Goal: Task Accomplishment & Management: Use online tool/utility

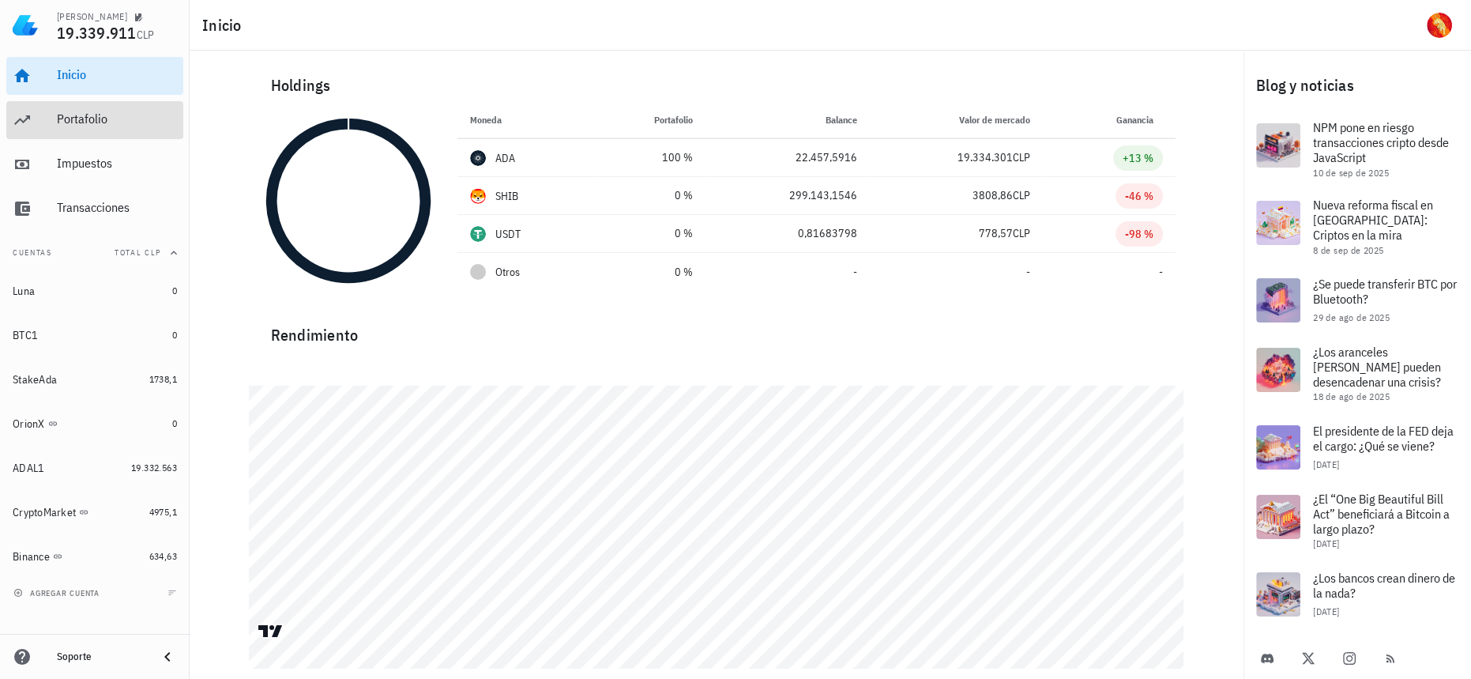
click at [117, 130] on div "Portafolio" at bounding box center [117, 120] width 120 height 36
click at [112, 117] on div "Portafolio" at bounding box center [117, 118] width 120 height 15
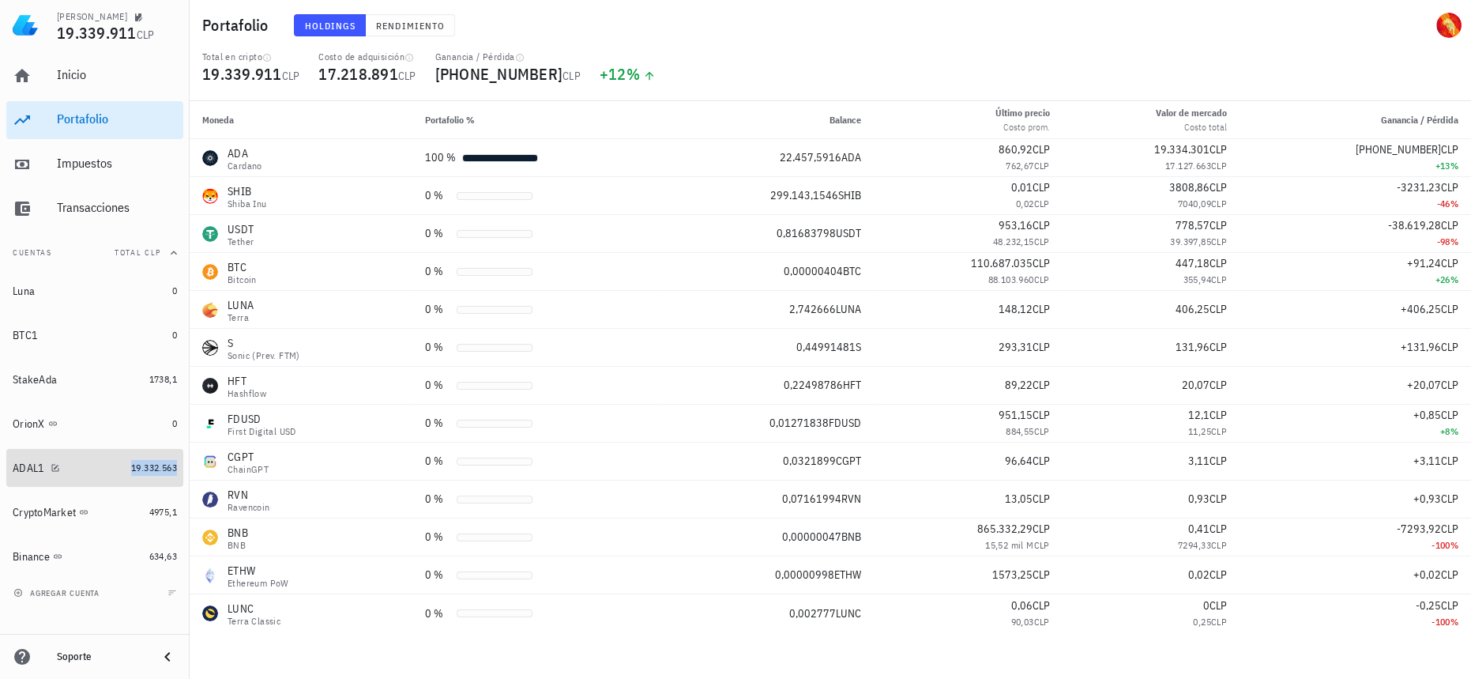
click at [131, 465] on span "19.332.563" at bounding box center [154, 467] width 46 height 12
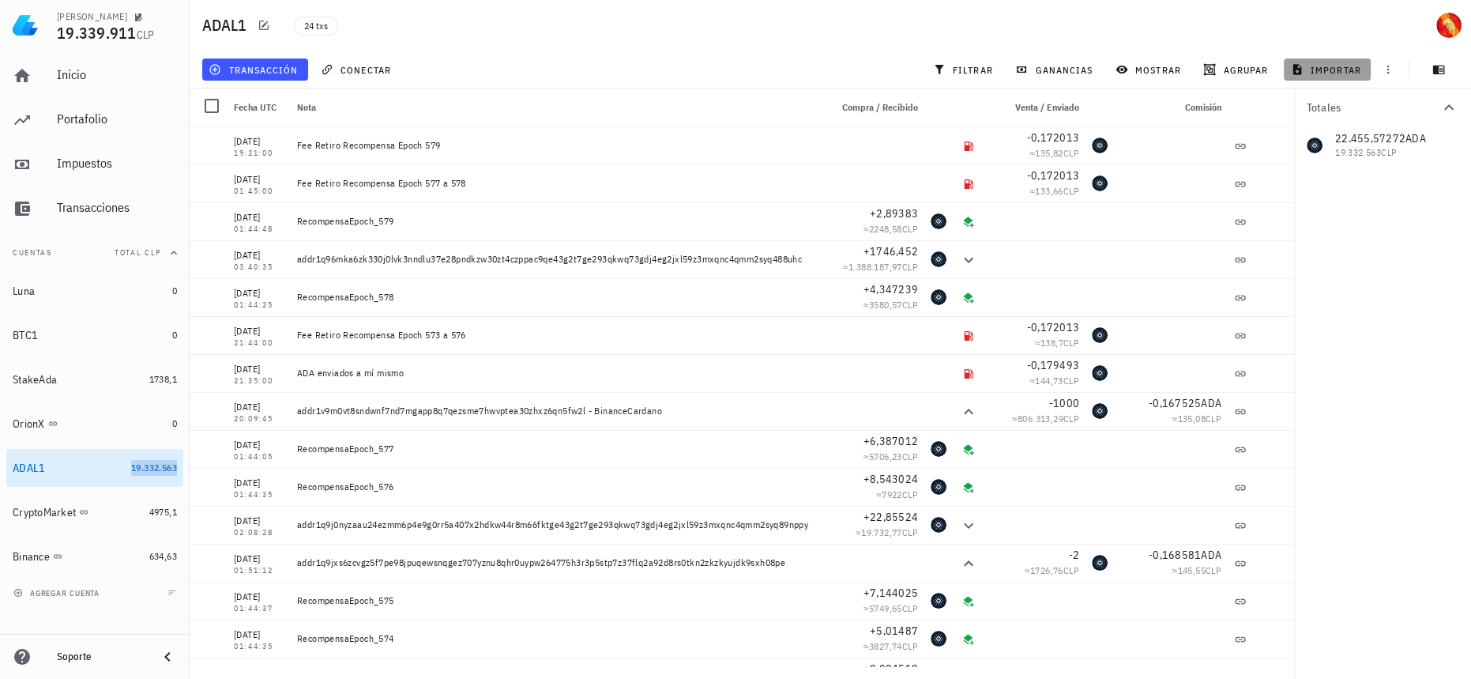
click at [1330, 73] on span "importar" at bounding box center [1327, 69] width 67 height 13
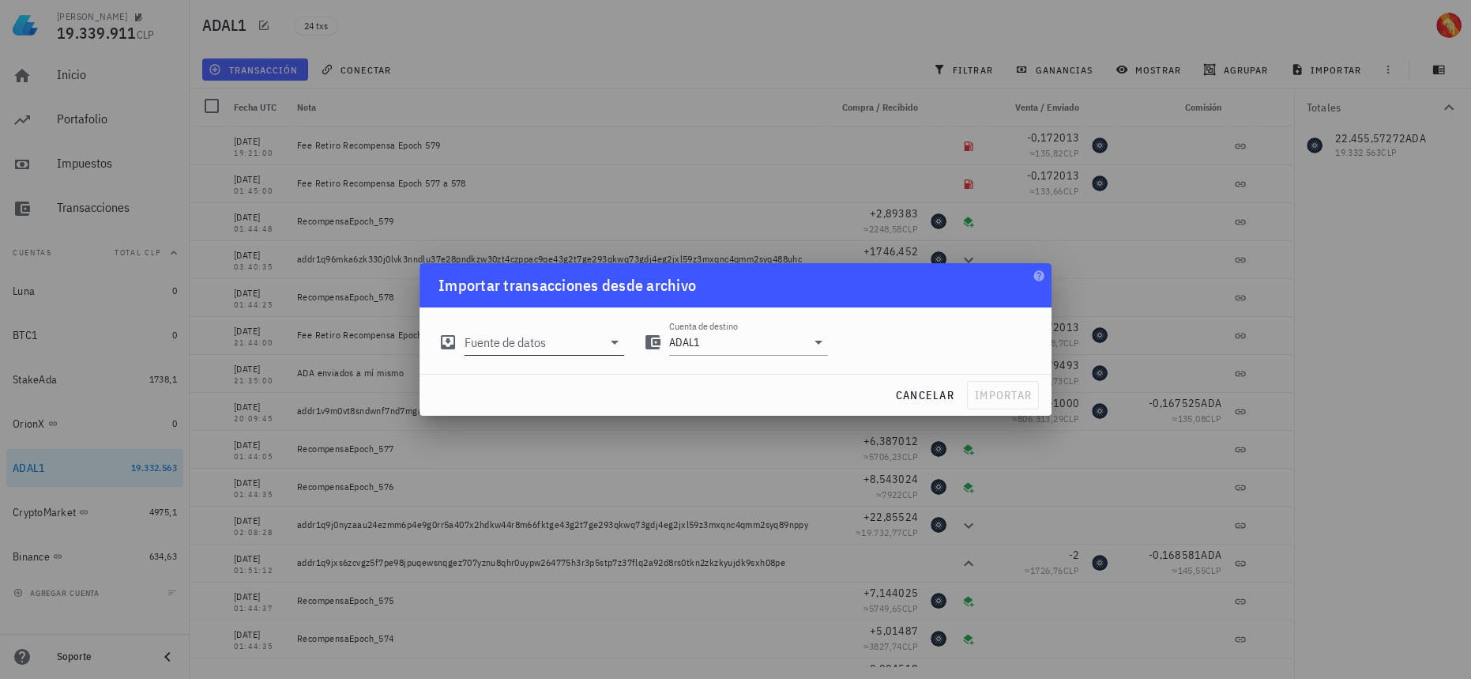
click at [589, 342] on input "Fuente de datos" at bounding box center [533, 341] width 137 height 25
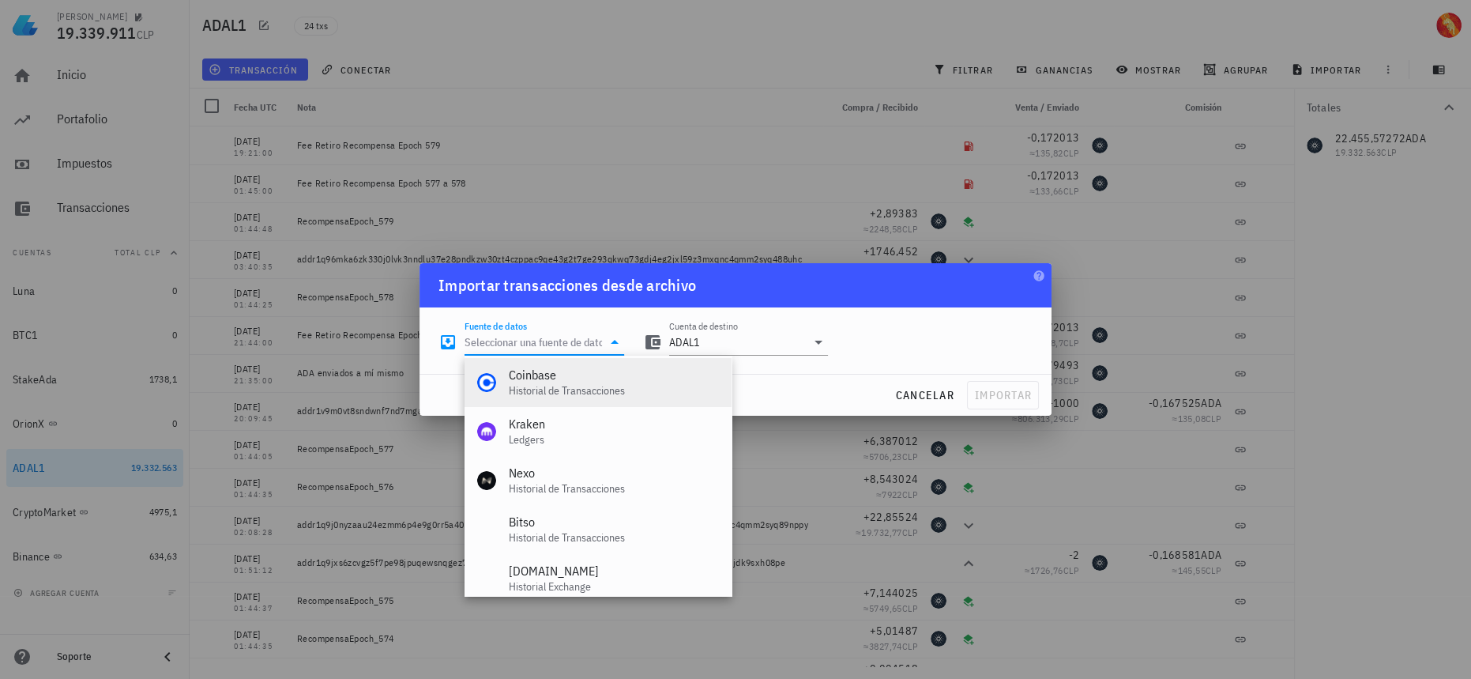
scroll to position [658, 0]
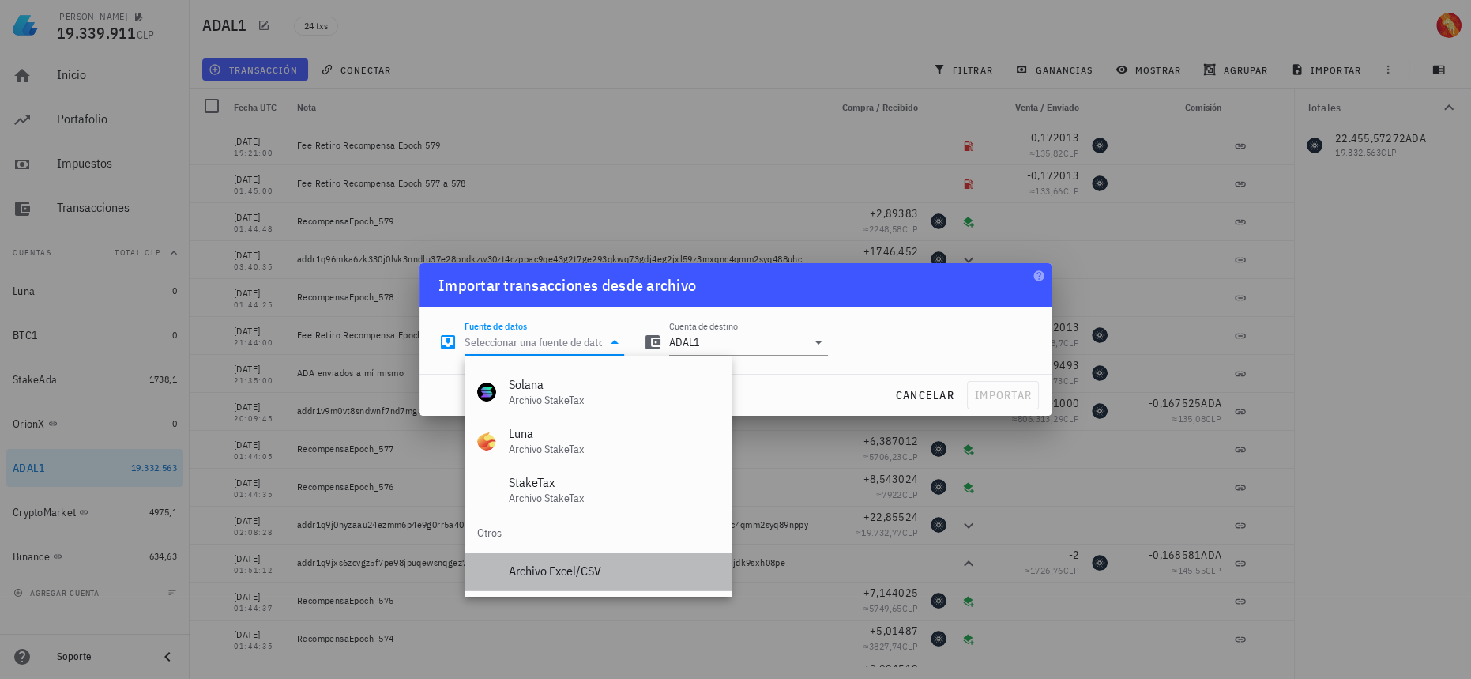
click at [591, 565] on div "Archivo Excel/CSV" at bounding box center [614, 570] width 210 height 15
type input "Archivo Excel/CSV"
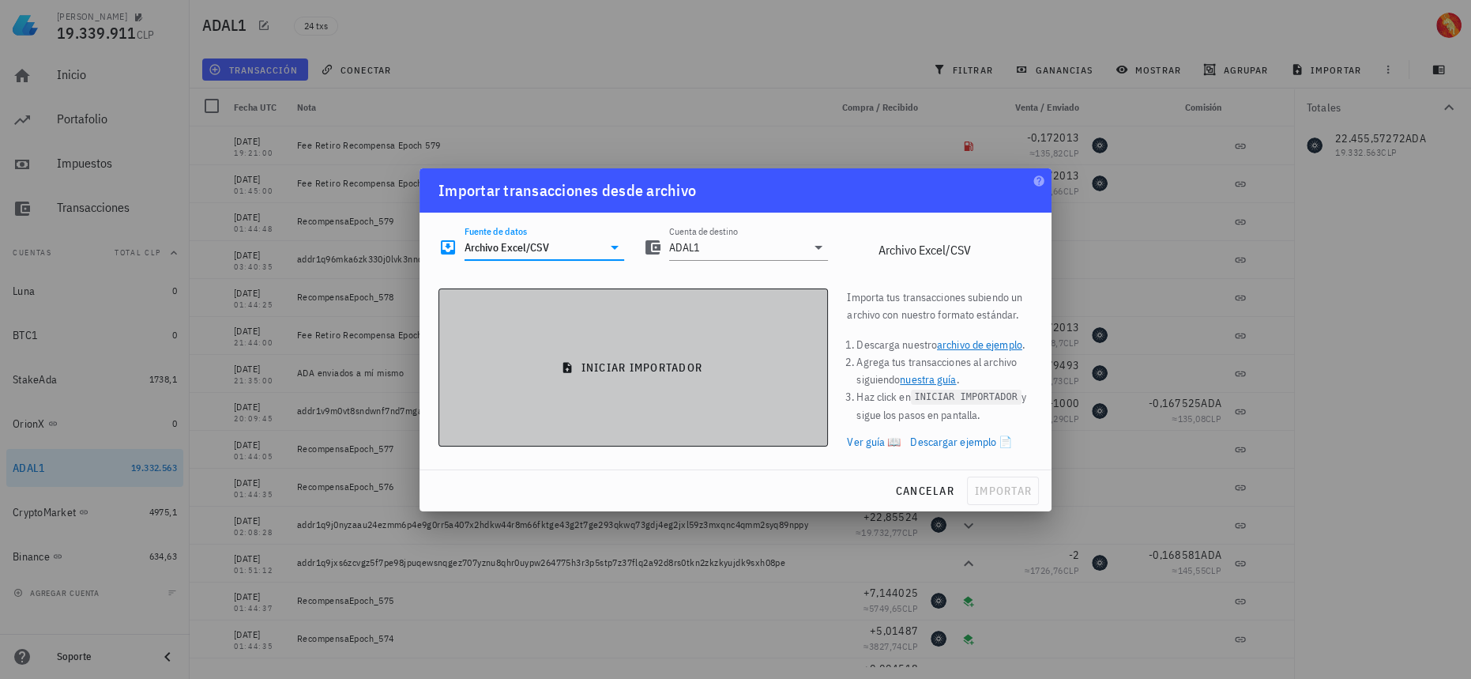
click at [687, 362] on span "iniciar importador" at bounding box center [633, 367] width 363 height 14
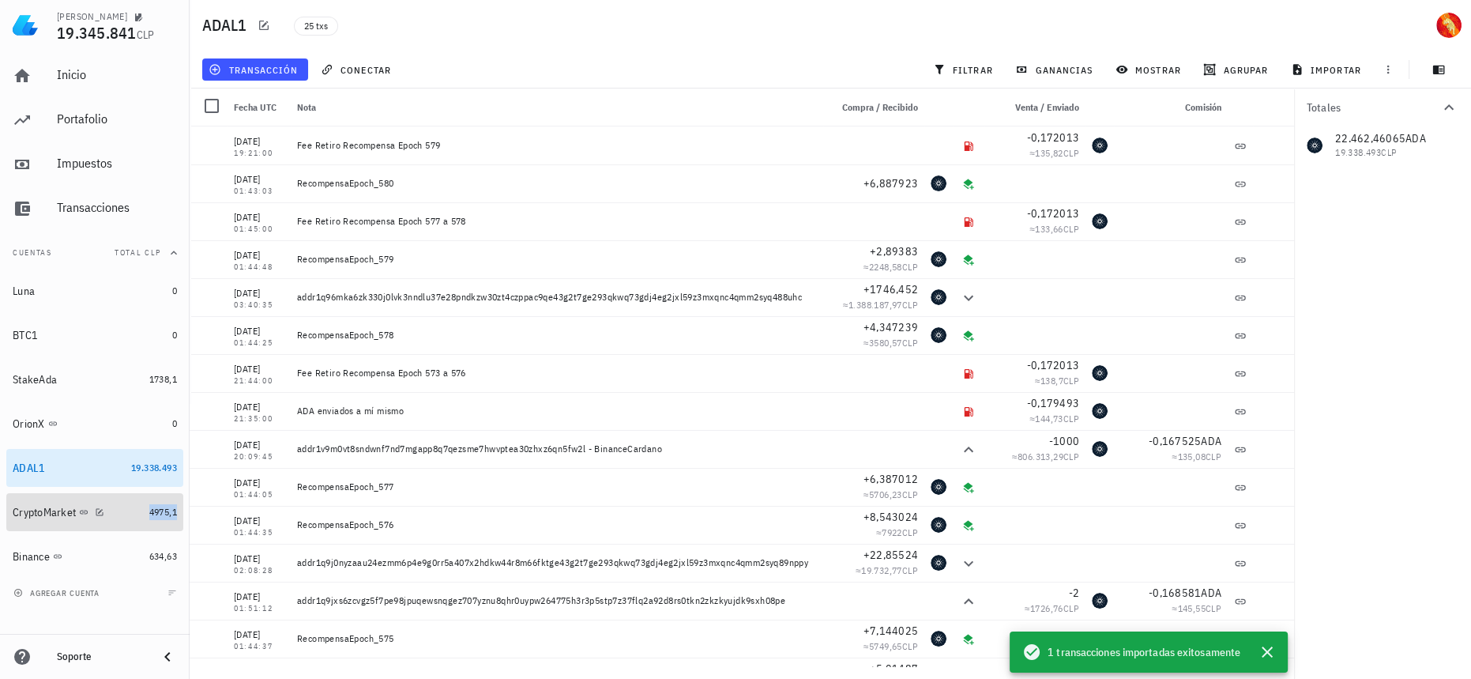
drag, startPoint x: 149, startPoint y: 509, endPoint x: 149, endPoint y: 498, distance: 11.1
click at [149, 509] on span "4975,1" at bounding box center [163, 512] width 28 height 12
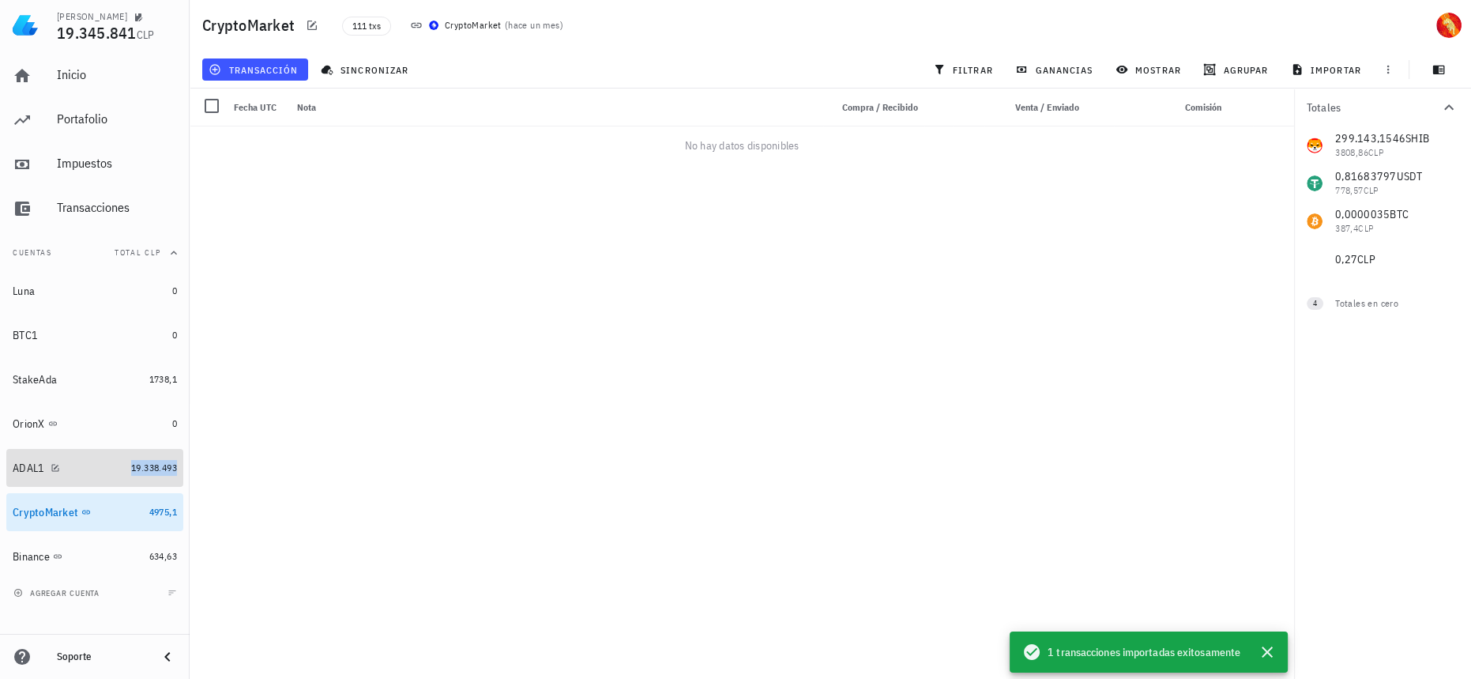
click at [152, 464] on span "19.338.493" at bounding box center [154, 467] width 46 height 12
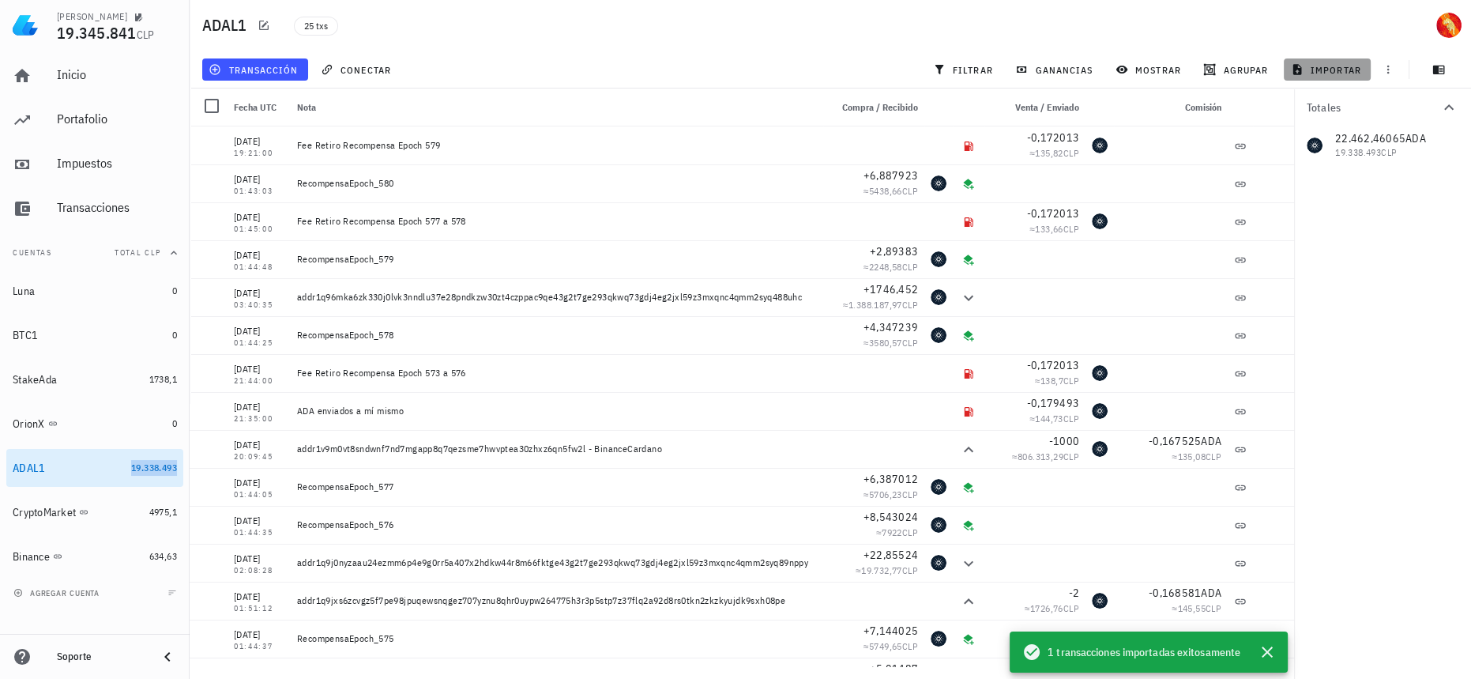
click at [1324, 75] on span "importar" at bounding box center [1327, 69] width 67 height 13
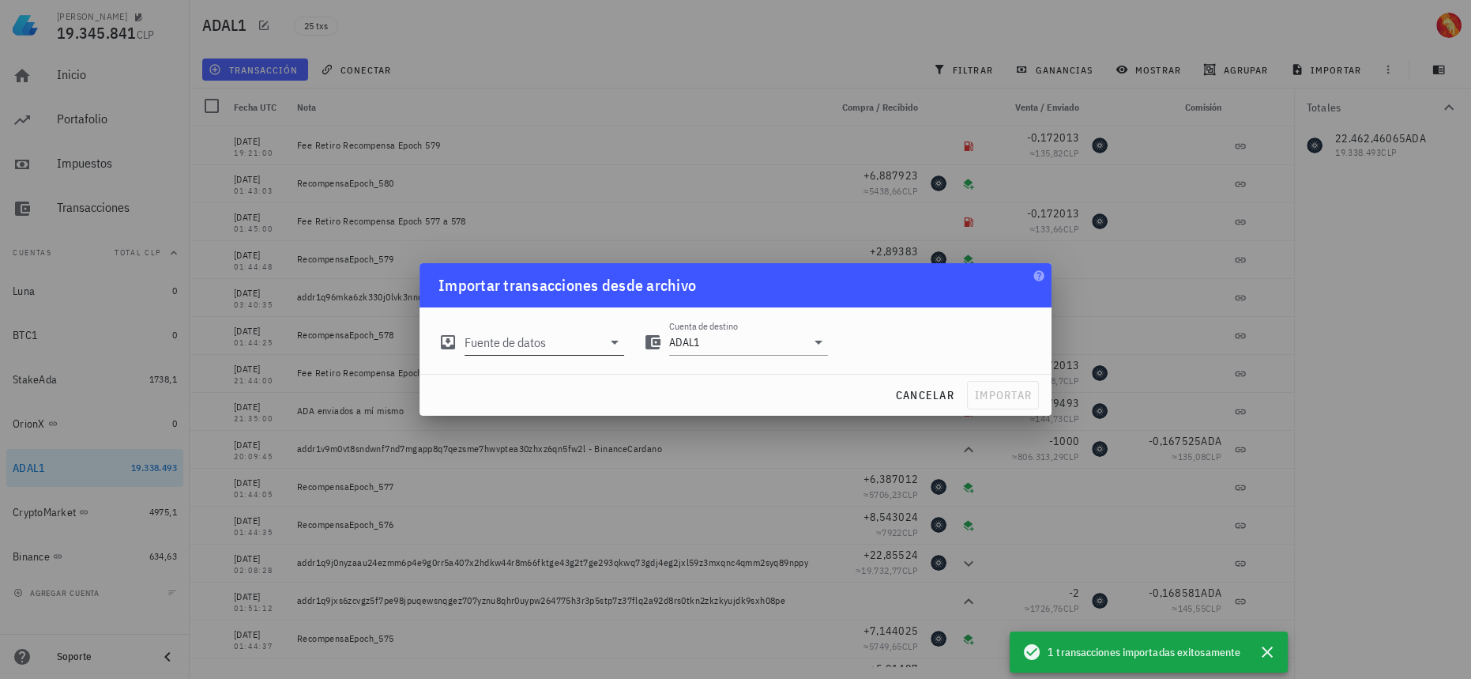
click at [506, 347] on input "Fuente de datos" at bounding box center [533, 341] width 137 height 25
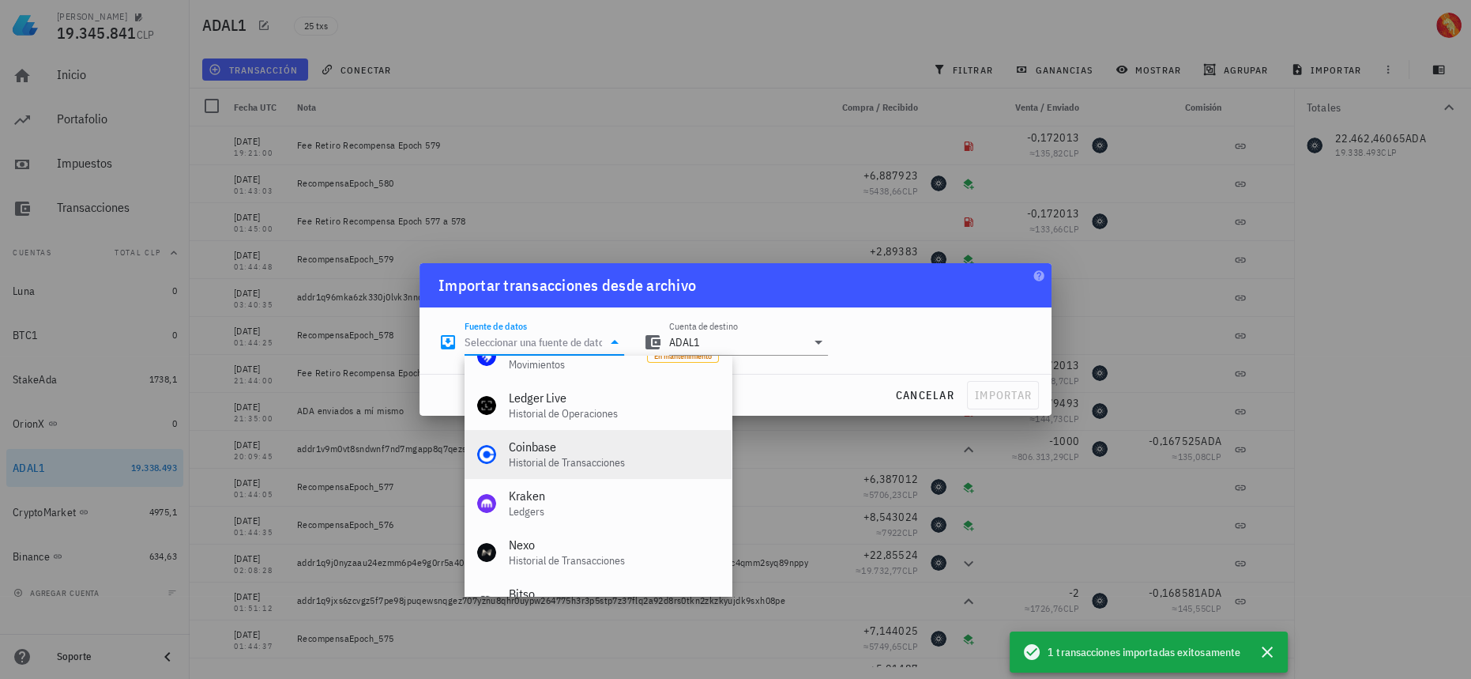
scroll to position [658, 0]
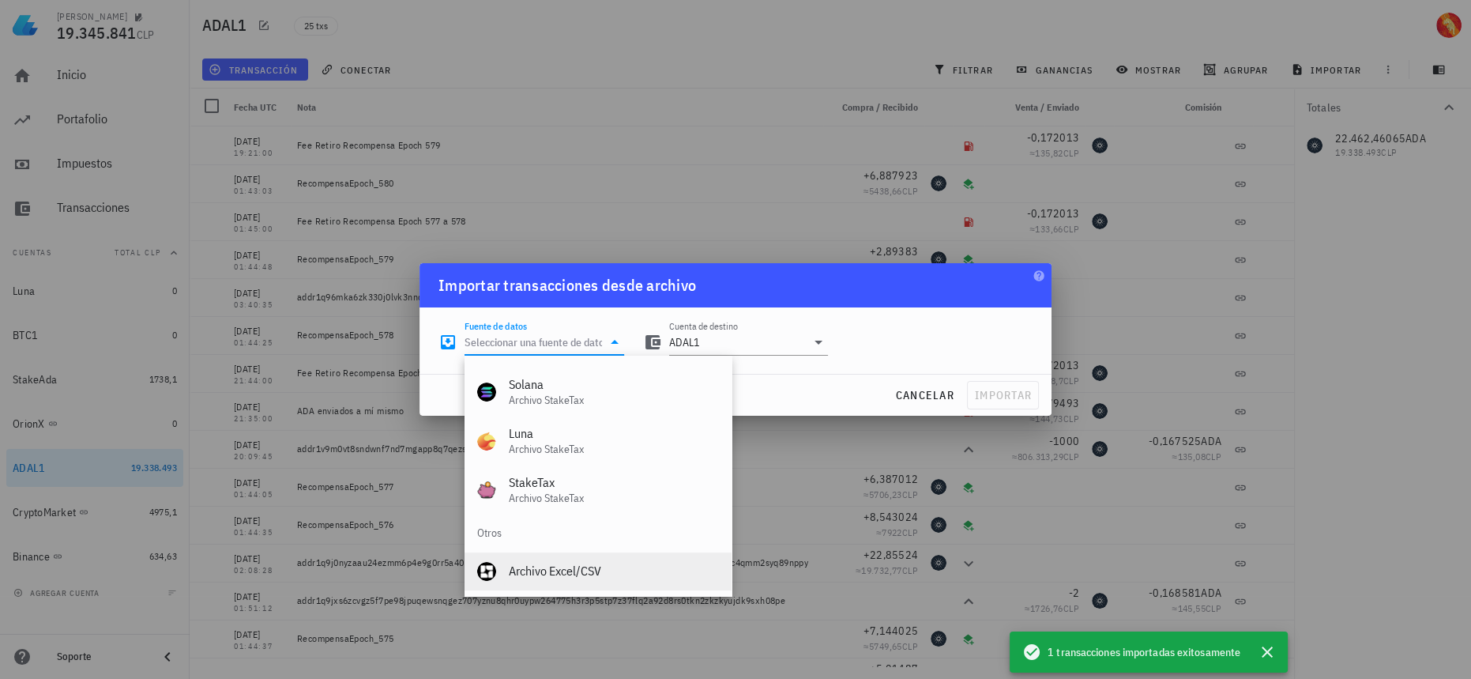
click at [589, 584] on div "Archivo Excel/CSV" at bounding box center [614, 571] width 210 height 34
type input "Archivo Excel/CSV"
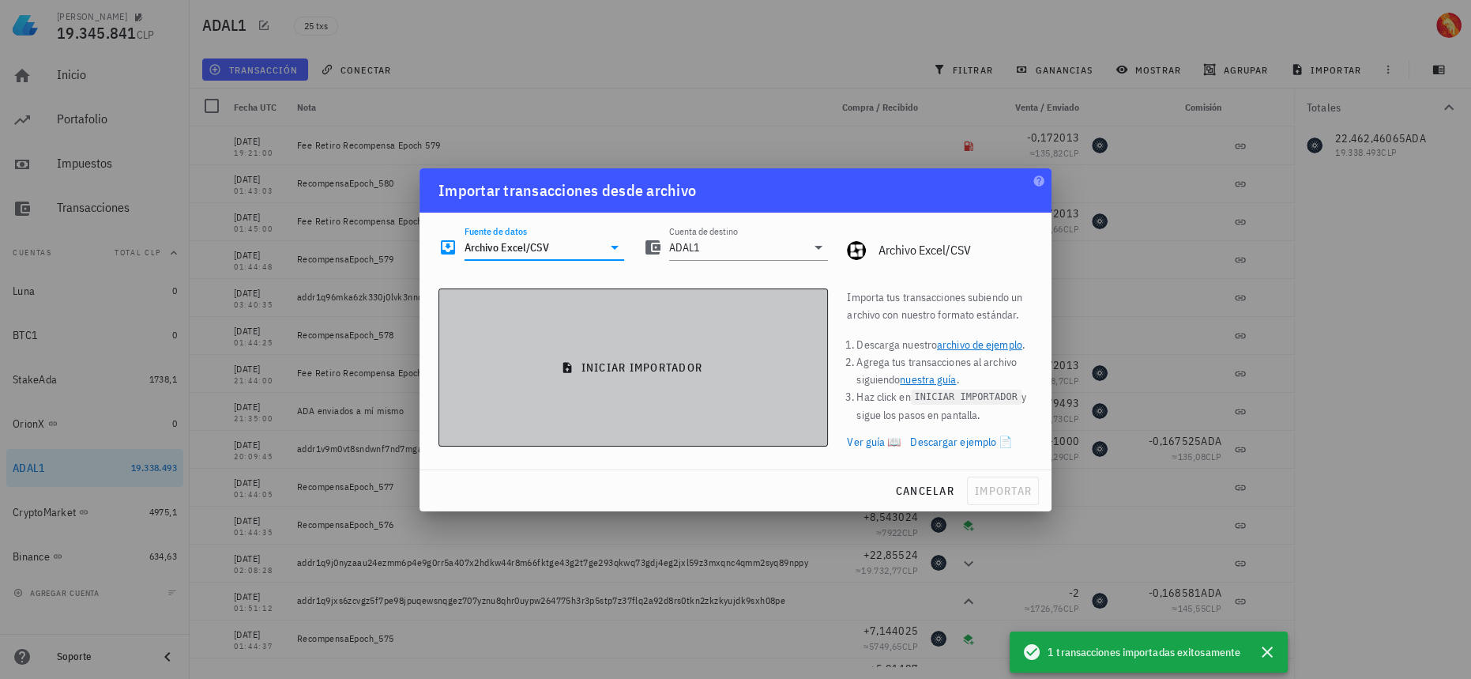
click at [683, 357] on button "iniciar importador" at bounding box center [632, 367] width 389 height 158
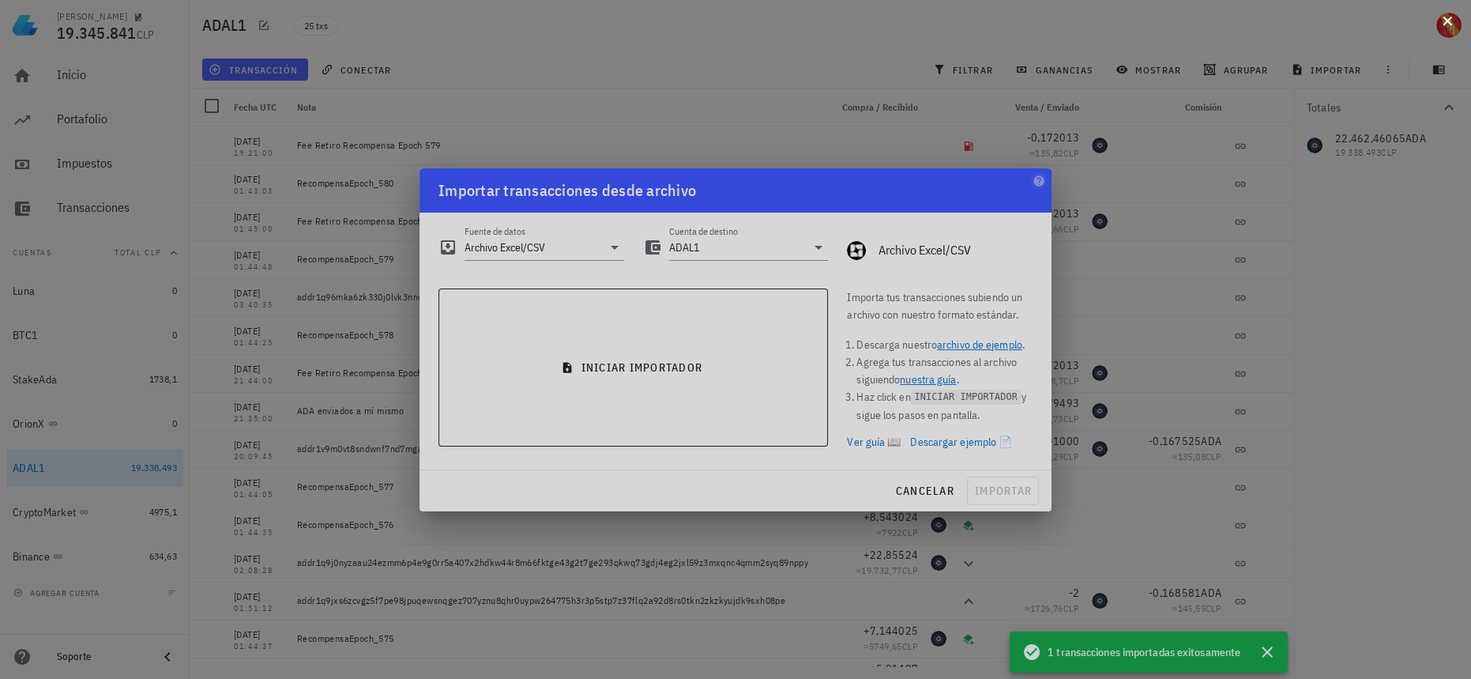
click at [1446, 26] on button at bounding box center [1447, 20] width 16 height 16
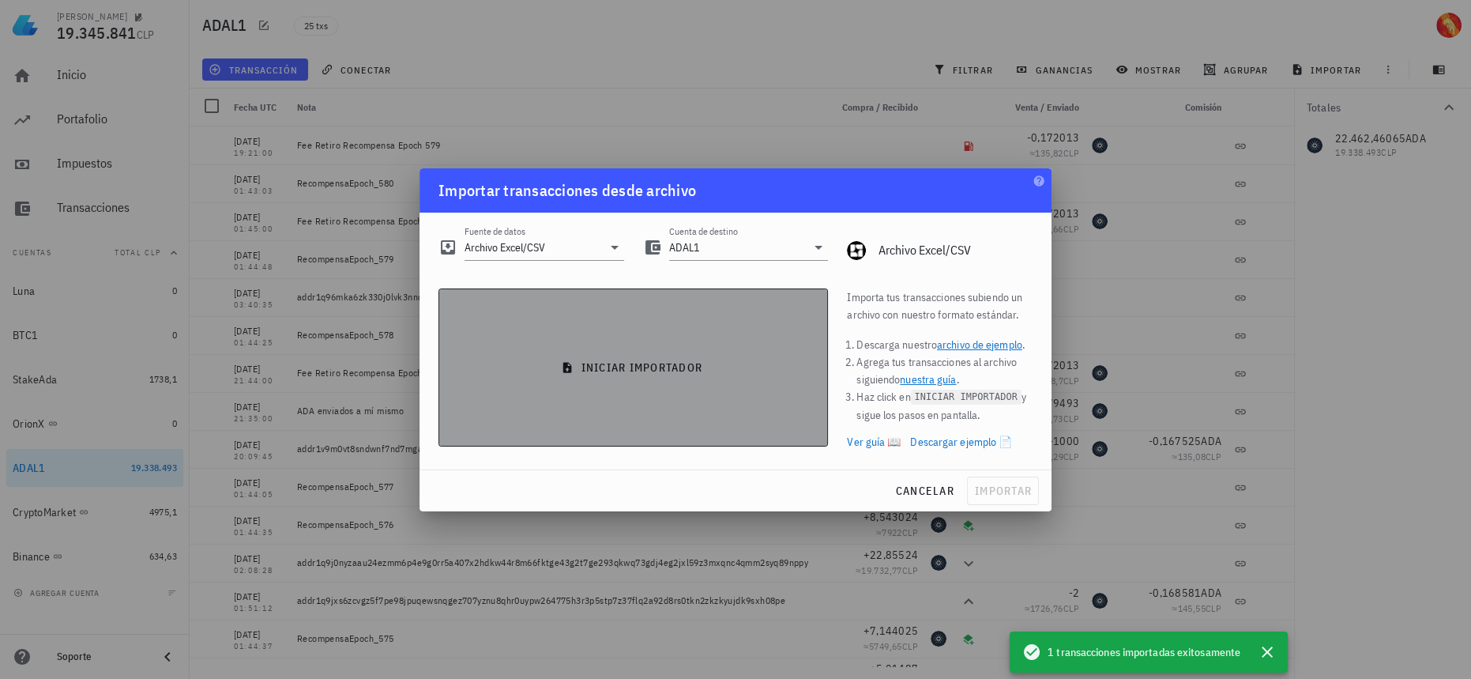
click at [632, 411] on button "iniciar importador" at bounding box center [632, 367] width 389 height 158
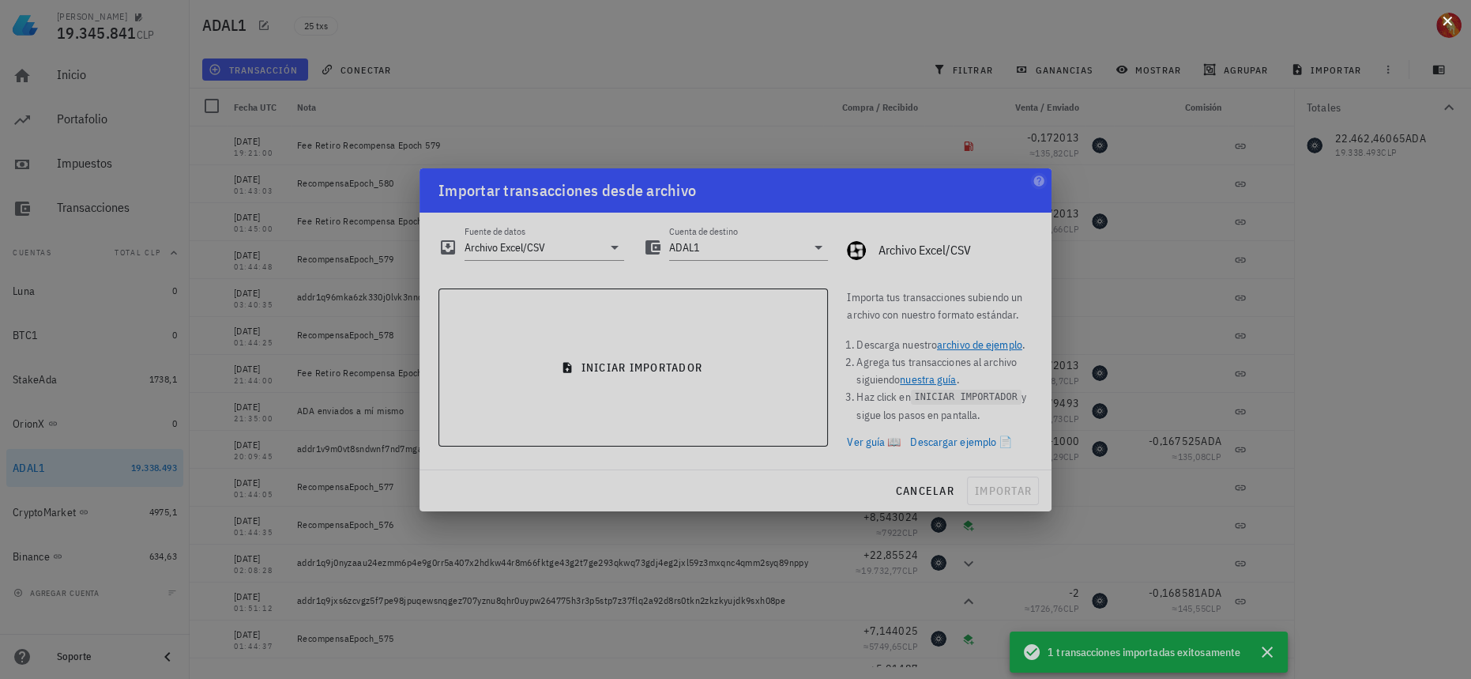
click at [1448, 24] on button at bounding box center [1447, 20] width 16 height 16
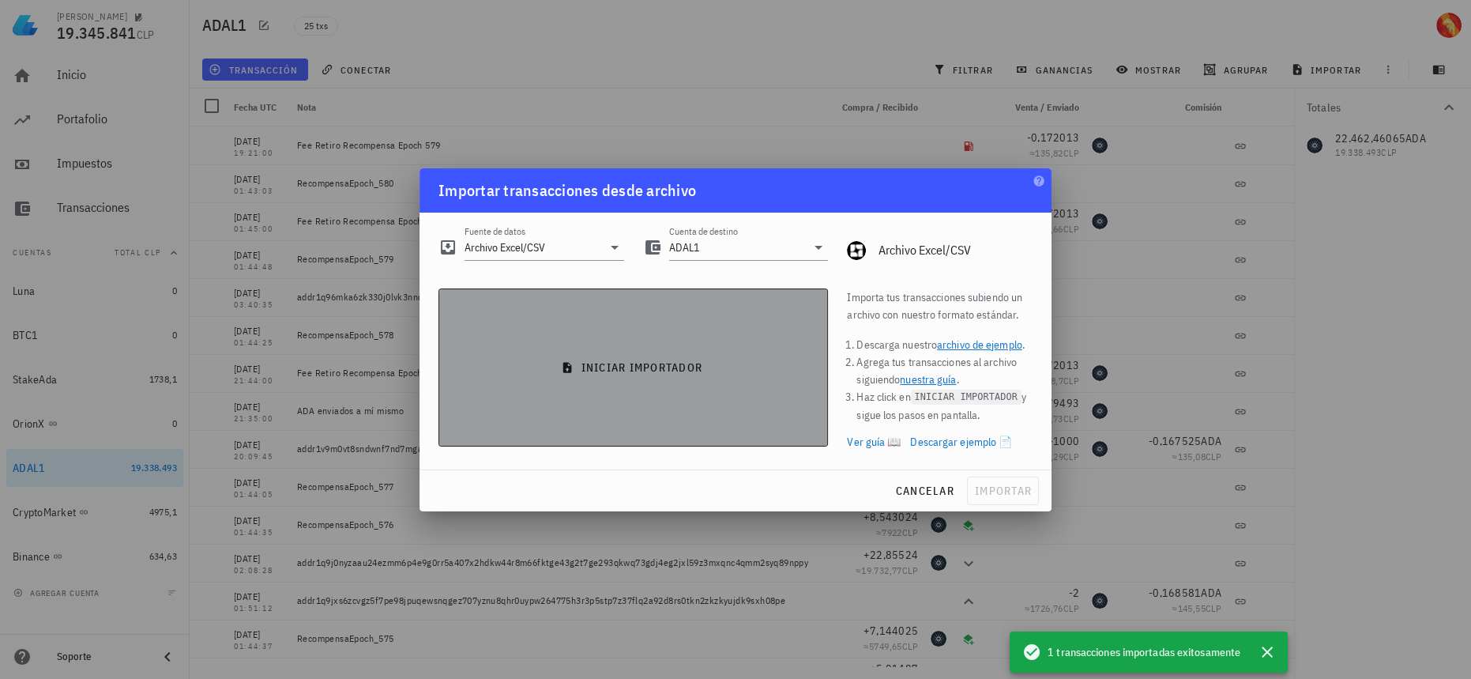
click at [639, 395] on button "iniciar importador" at bounding box center [632, 367] width 389 height 158
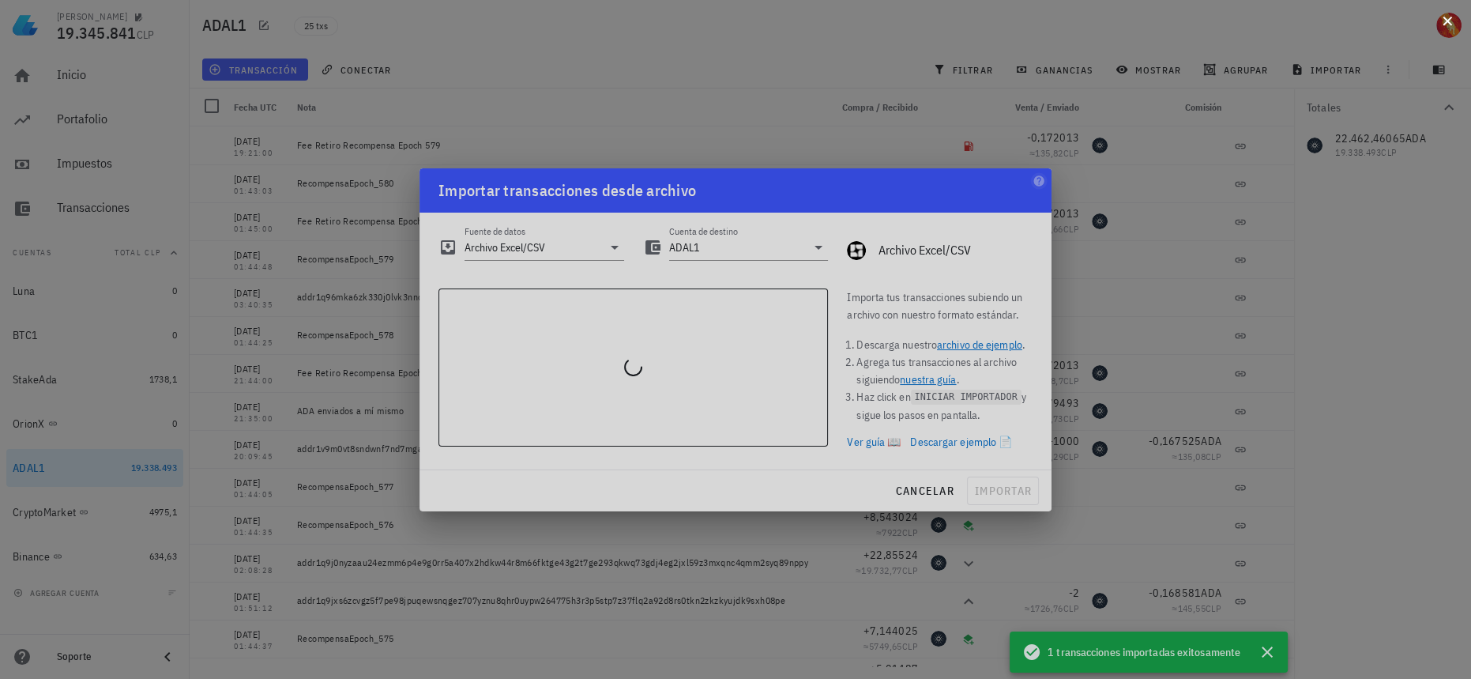
click at [1447, 28] on button at bounding box center [1447, 20] width 16 height 16
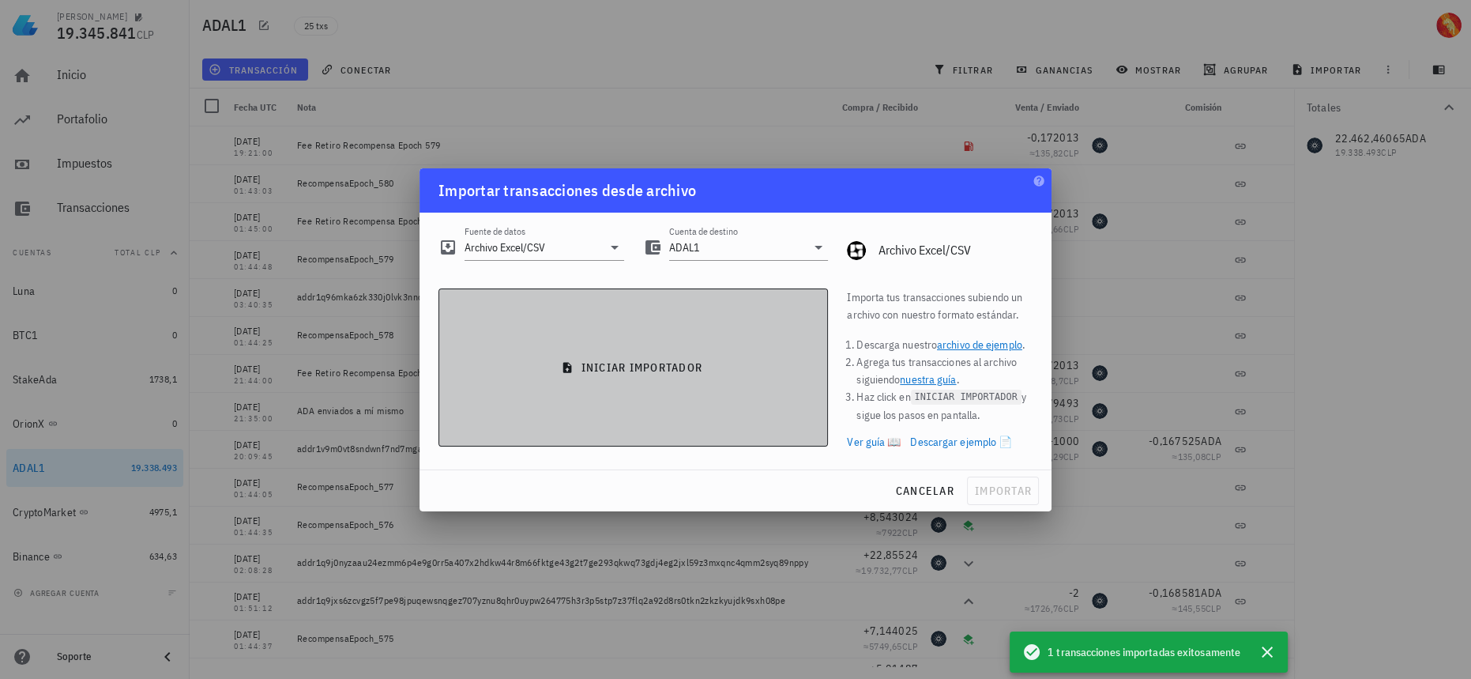
click at [694, 387] on button "iniciar importador" at bounding box center [632, 367] width 389 height 158
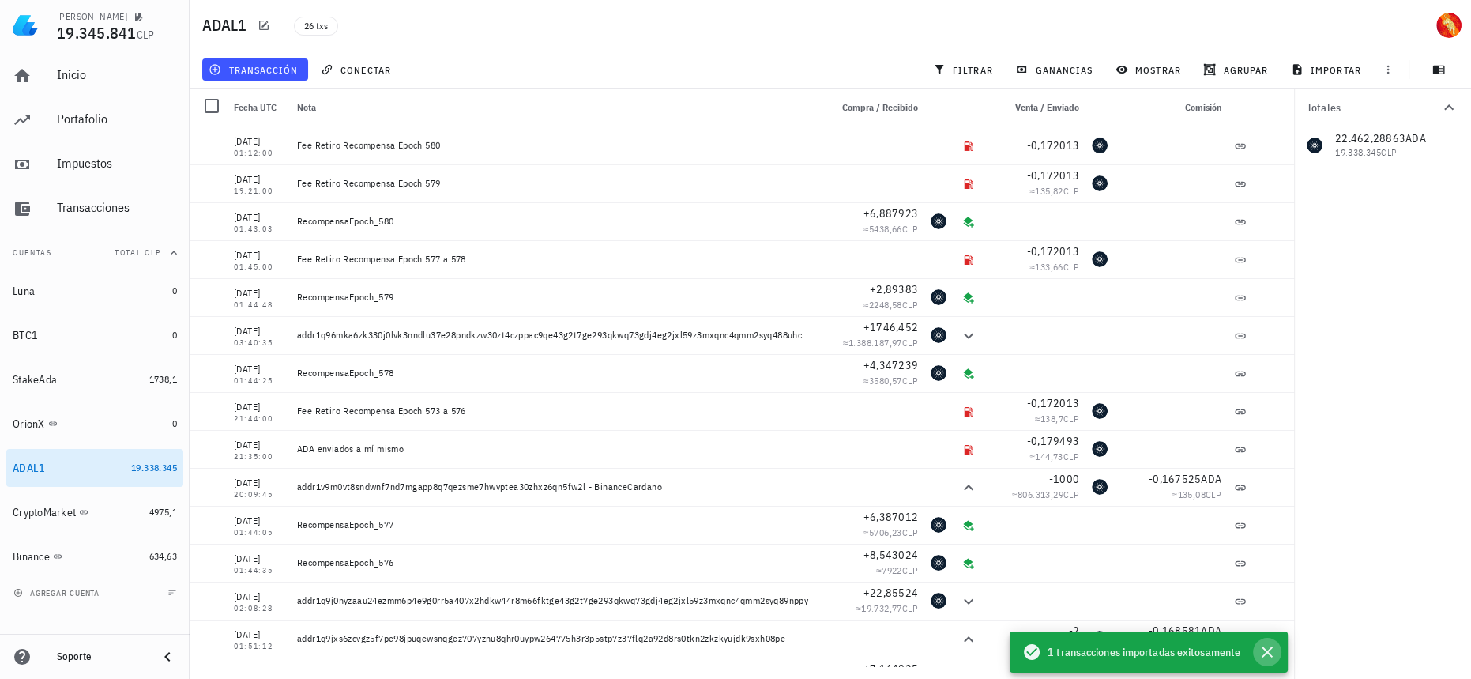
click at [1270, 653] on icon "button" at bounding box center [1267, 651] width 19 height 19
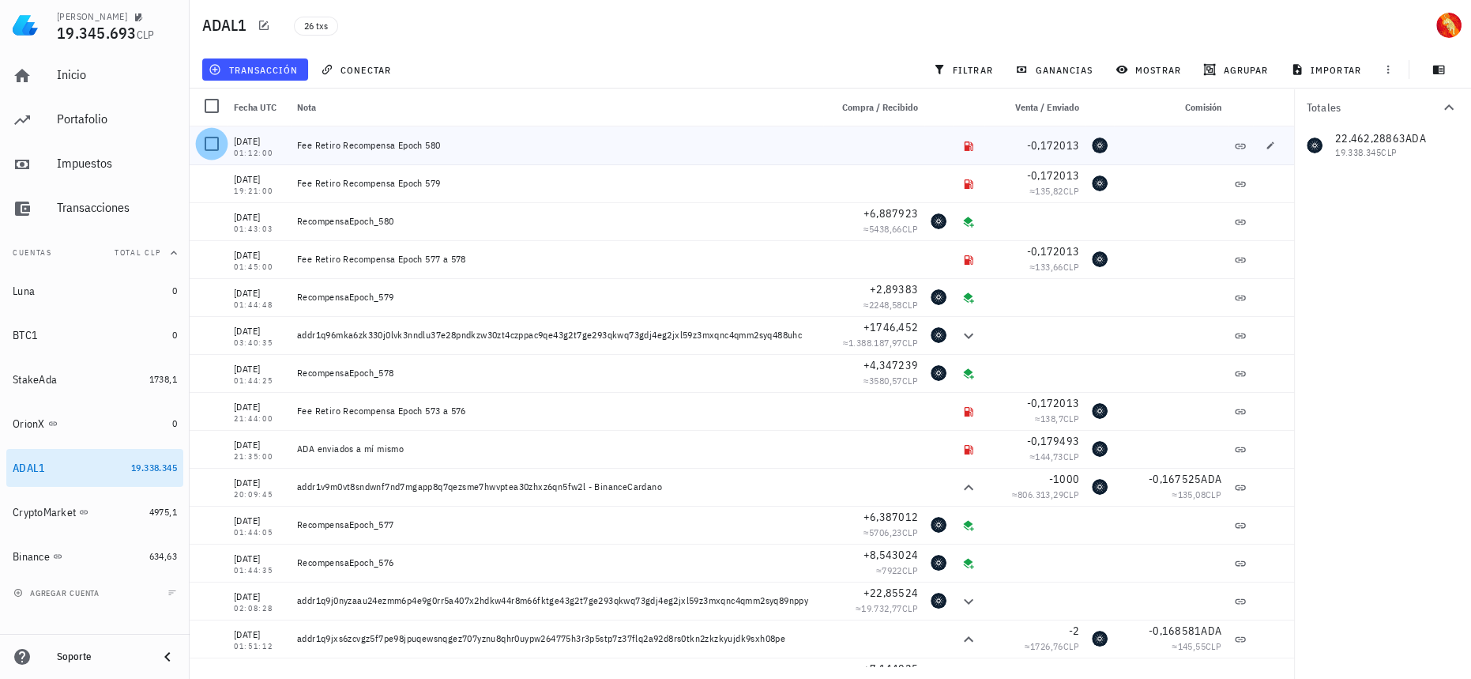
click at [211, 149] on div at bounding box center [211, 143] width 27 height 27
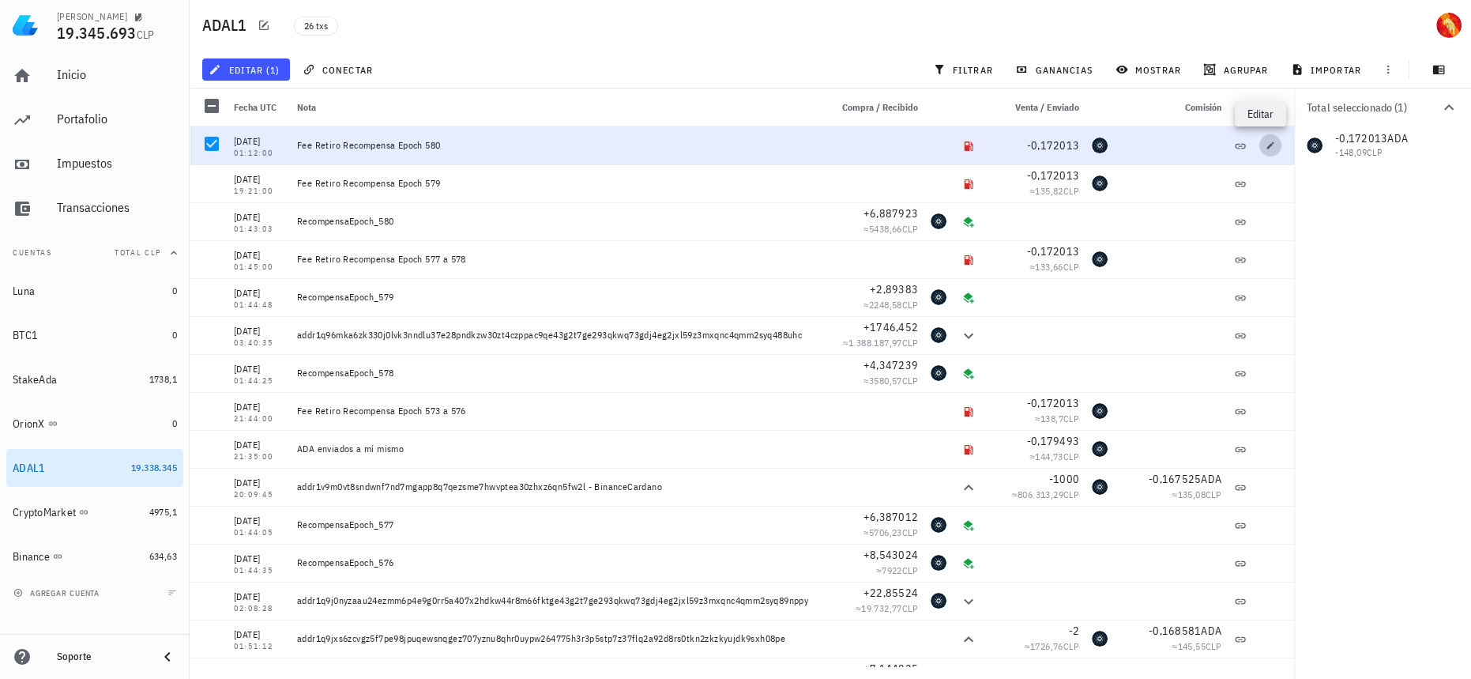
click at [1266, 149] on icon "button" at bounding box center [1270, 145] width 9 height 9
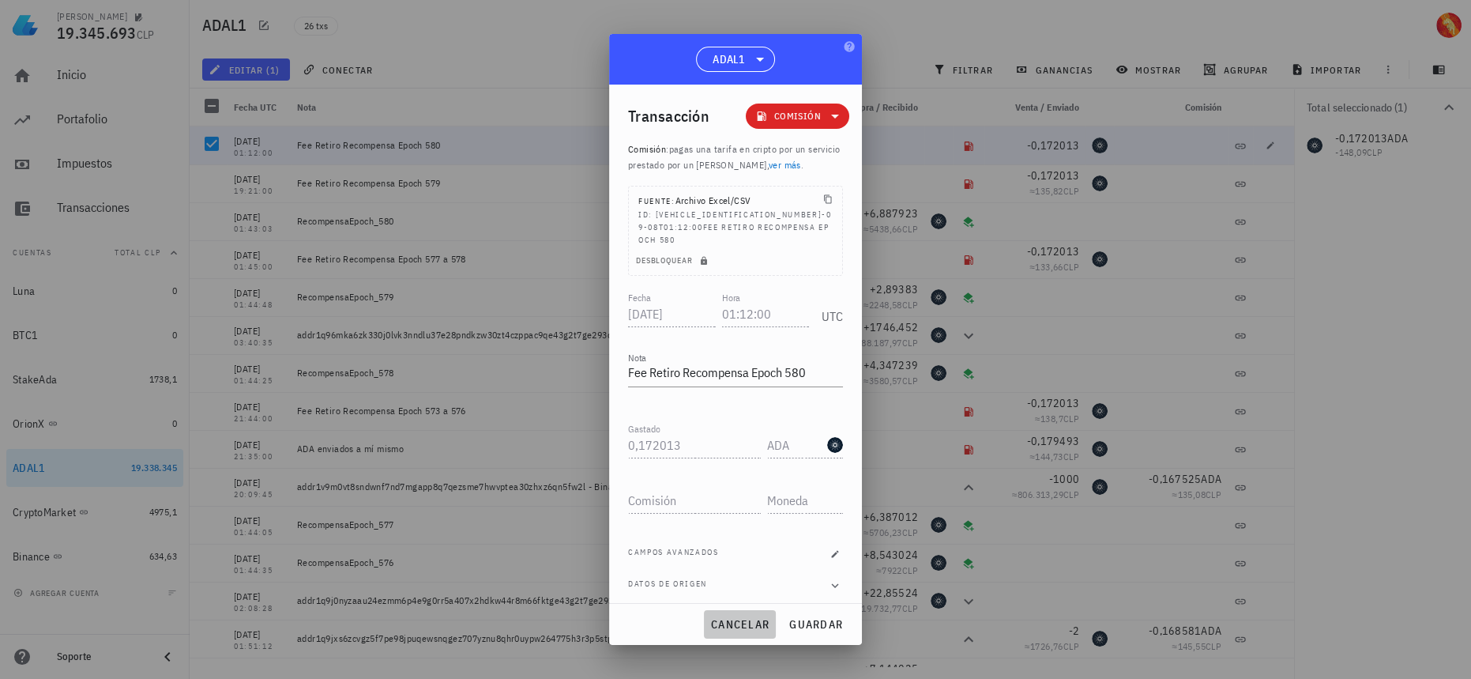
click at [746, 610] on button "cancelar" at bounding box center [740, 624] width 72 height 28
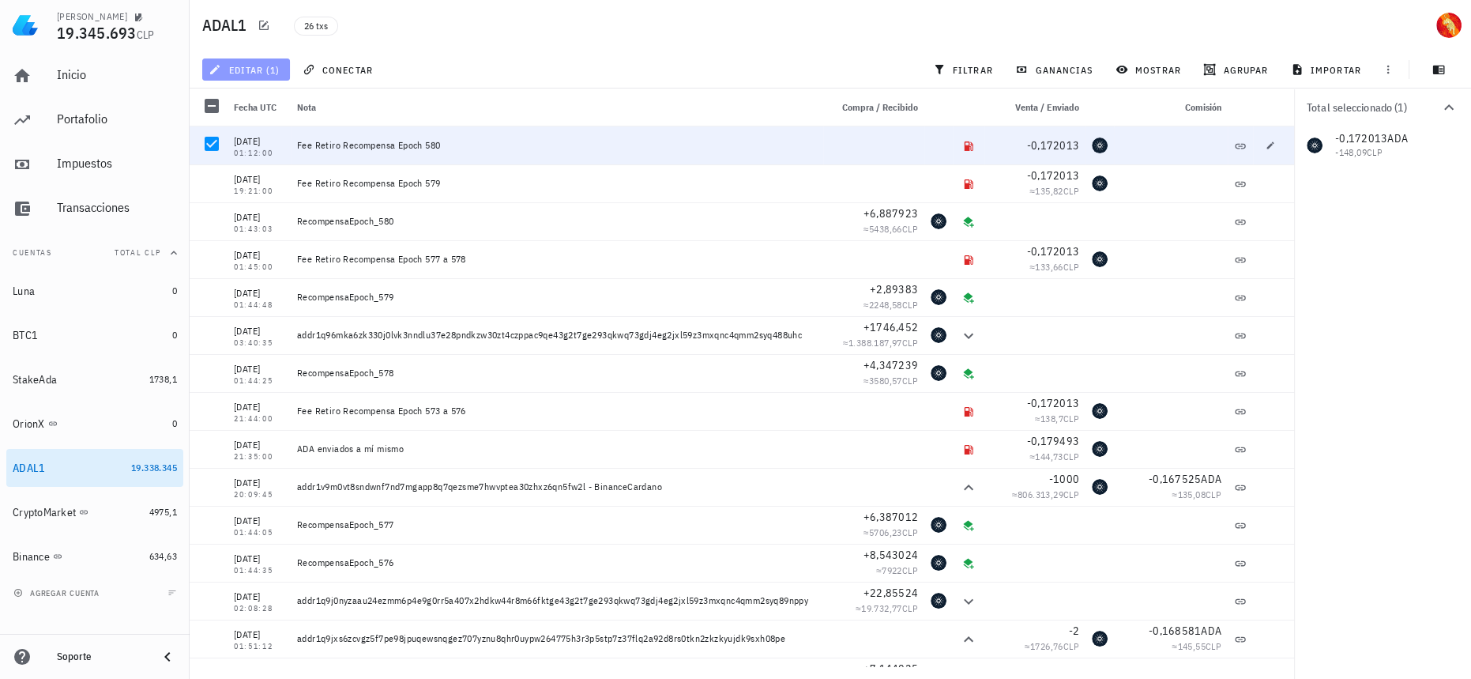
click at [260, 76] on button "editar (1)" at bounding box center [246, 69] width 88 height 22
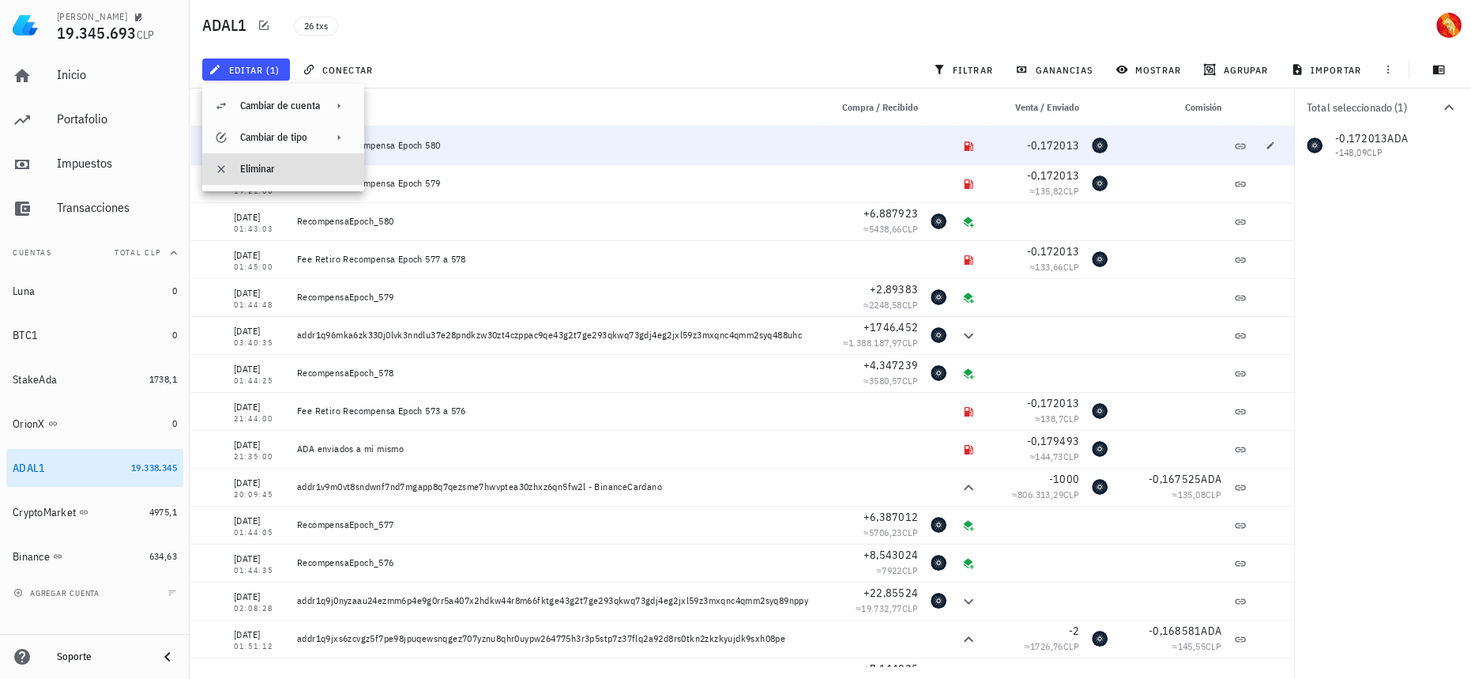
click at [293, 177] on div "Eliminar" at bounding box center [295, 168] width 111 height 25
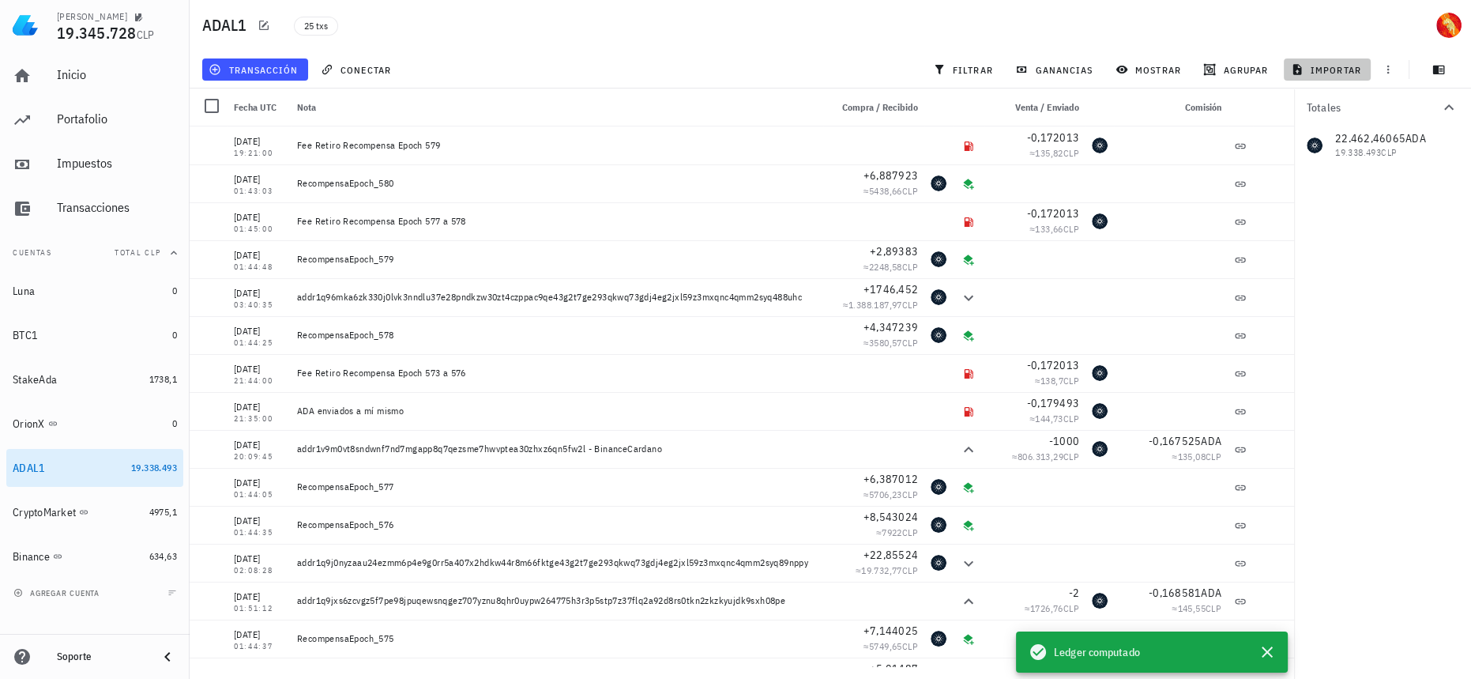
click at [1339, 63] on span "importar" at bounding box center [1327, 69] width 67 height 13
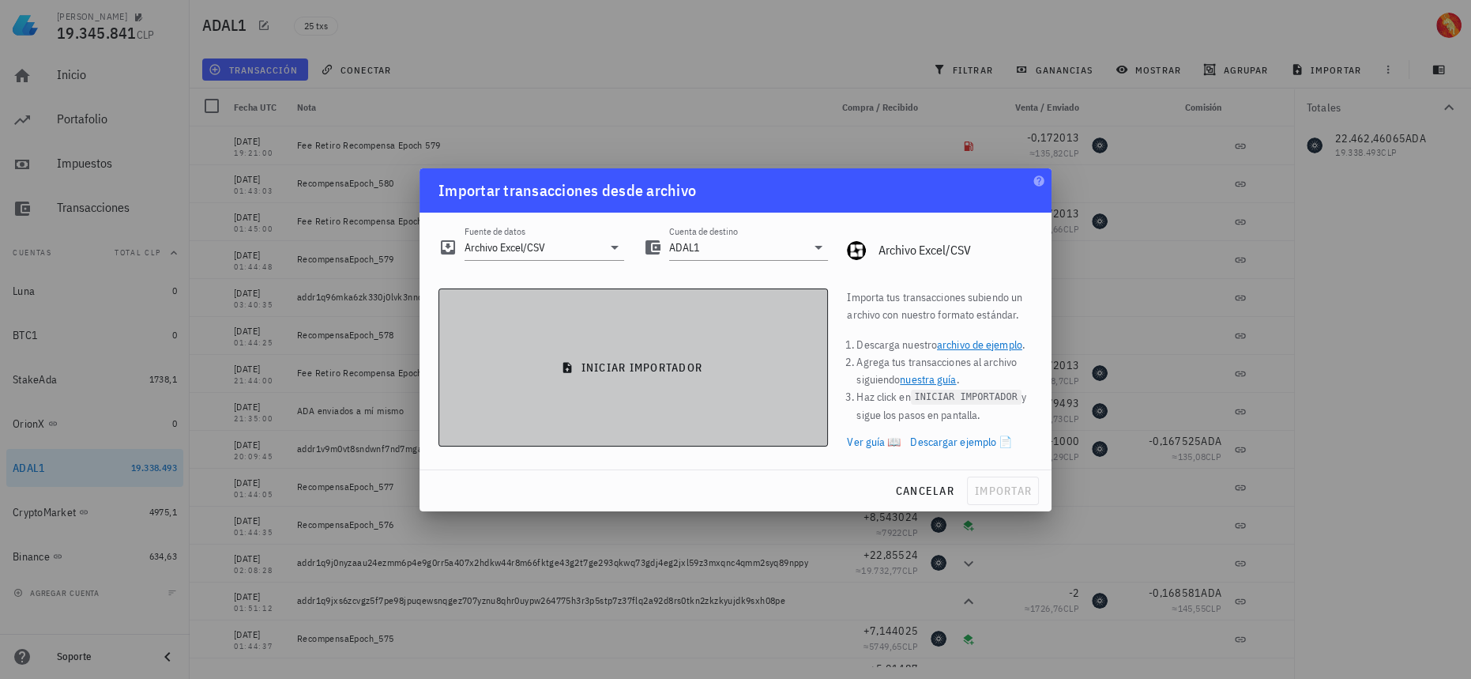
click at [574, 389] on button "iniciar importador" at bounding box center [632, 367] width 389 height 158
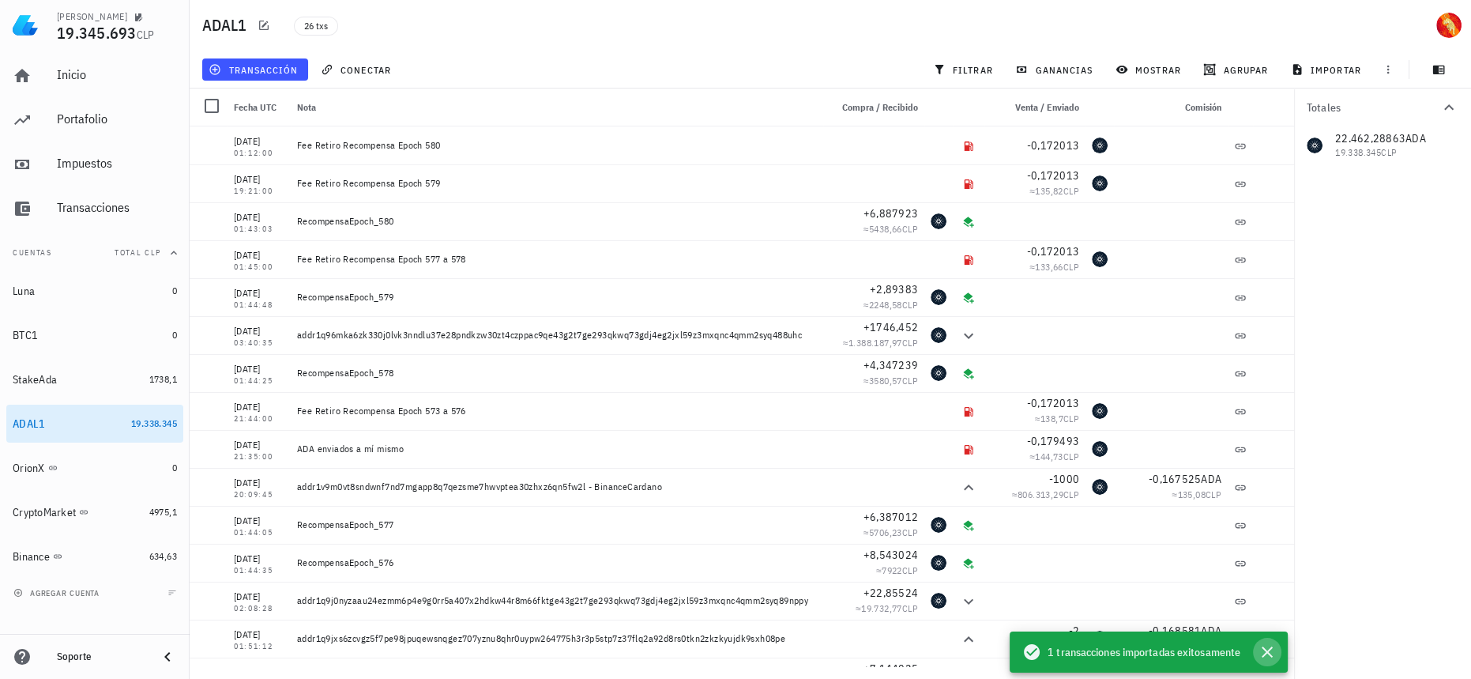
click at [1266, 649] on icon "button" at bounding box center [1267, 651] width 19 height 19
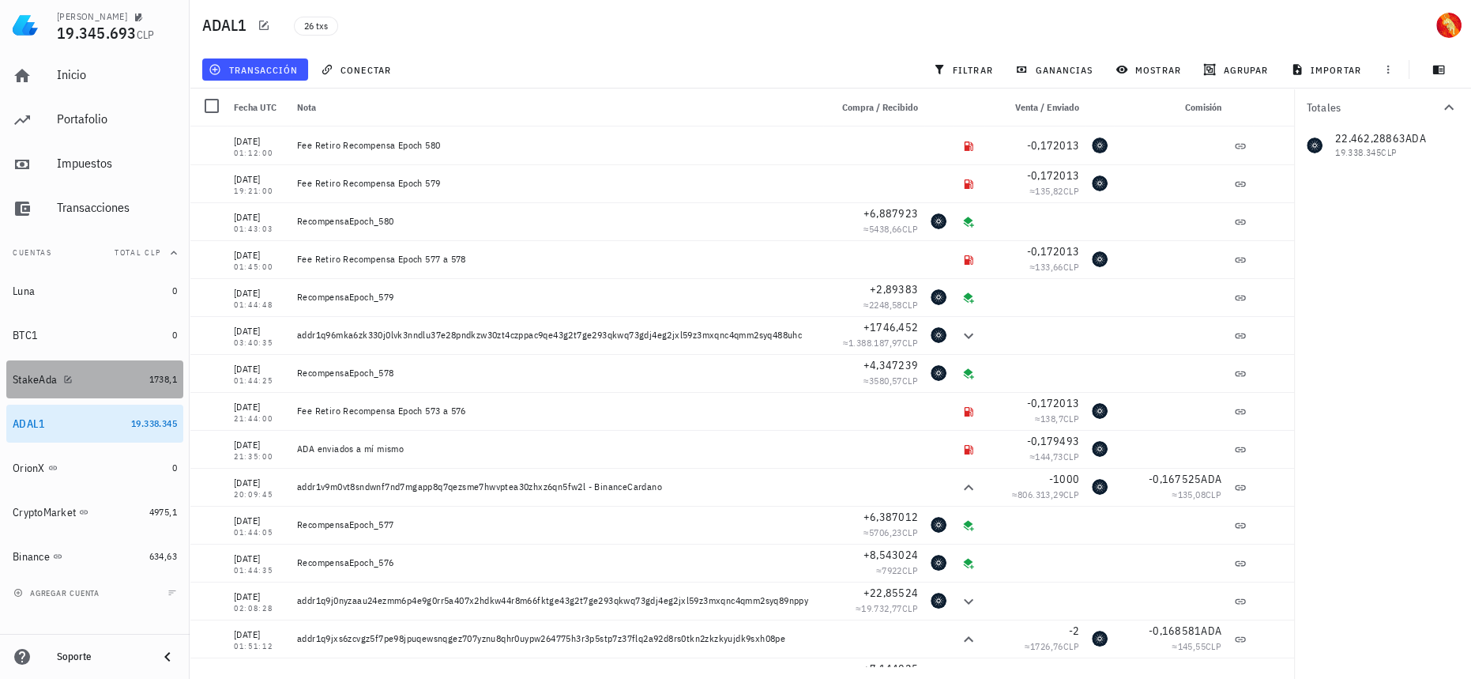
click at [115, 391] on div "StakeAda" at bounding box center [78, 380] width 130 height 34
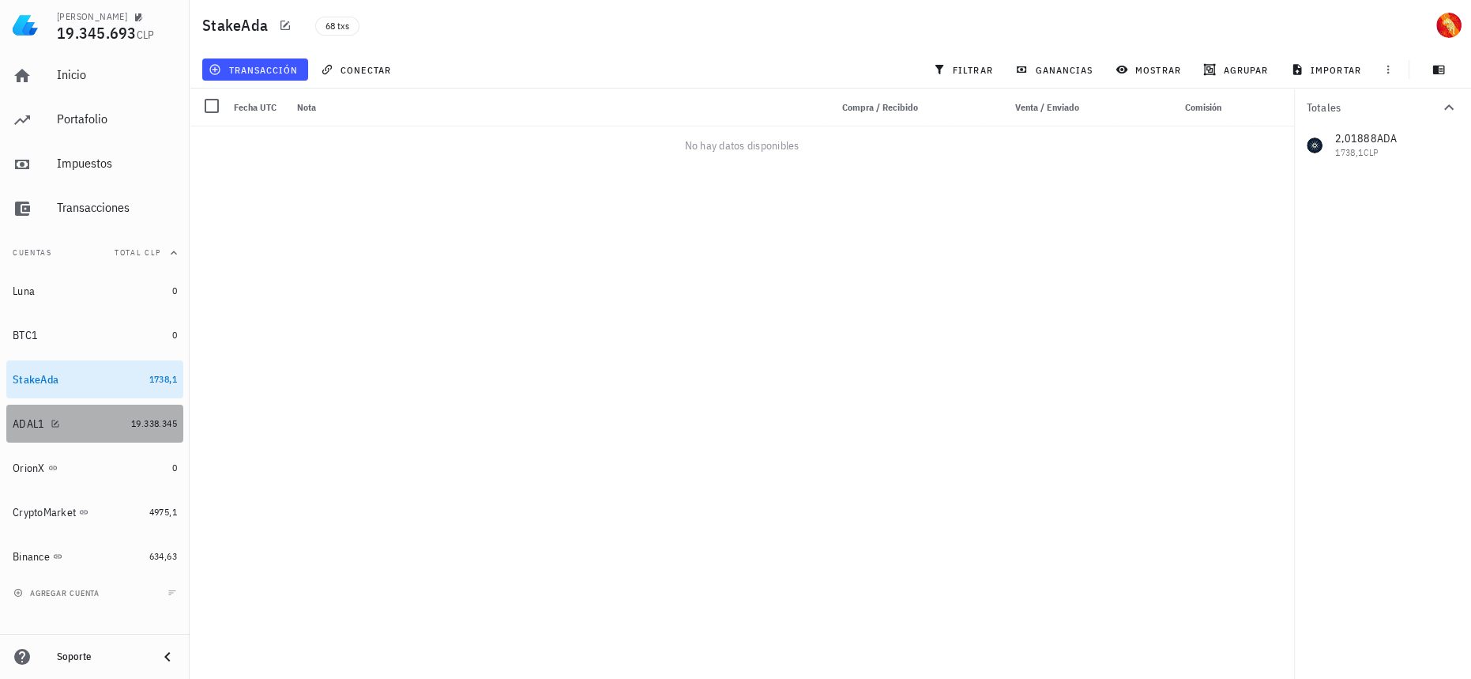
click at [115, 424] on div "ADAL1" at bounding box center [69, 423] width 112 height 15
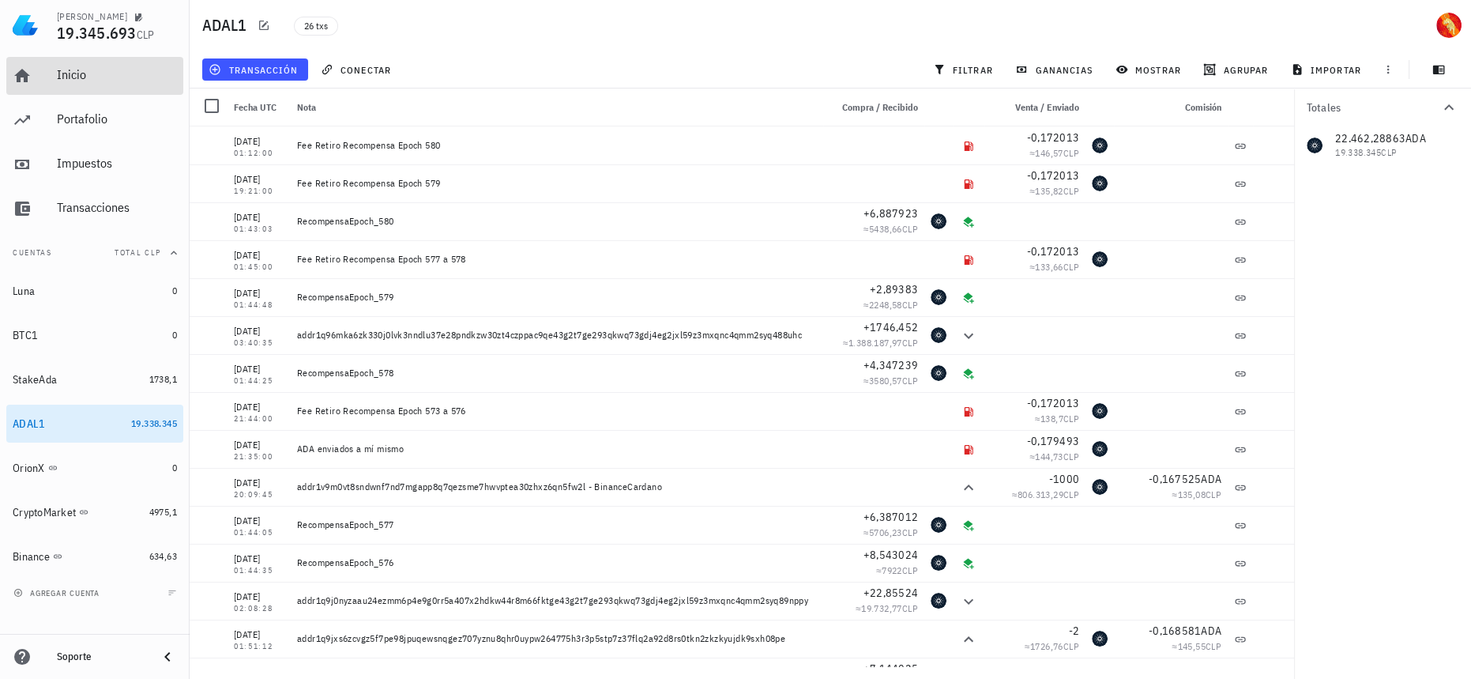
click at [119, 85] on div "Inicio" at bounding box center [117, 76] width 120 height 36
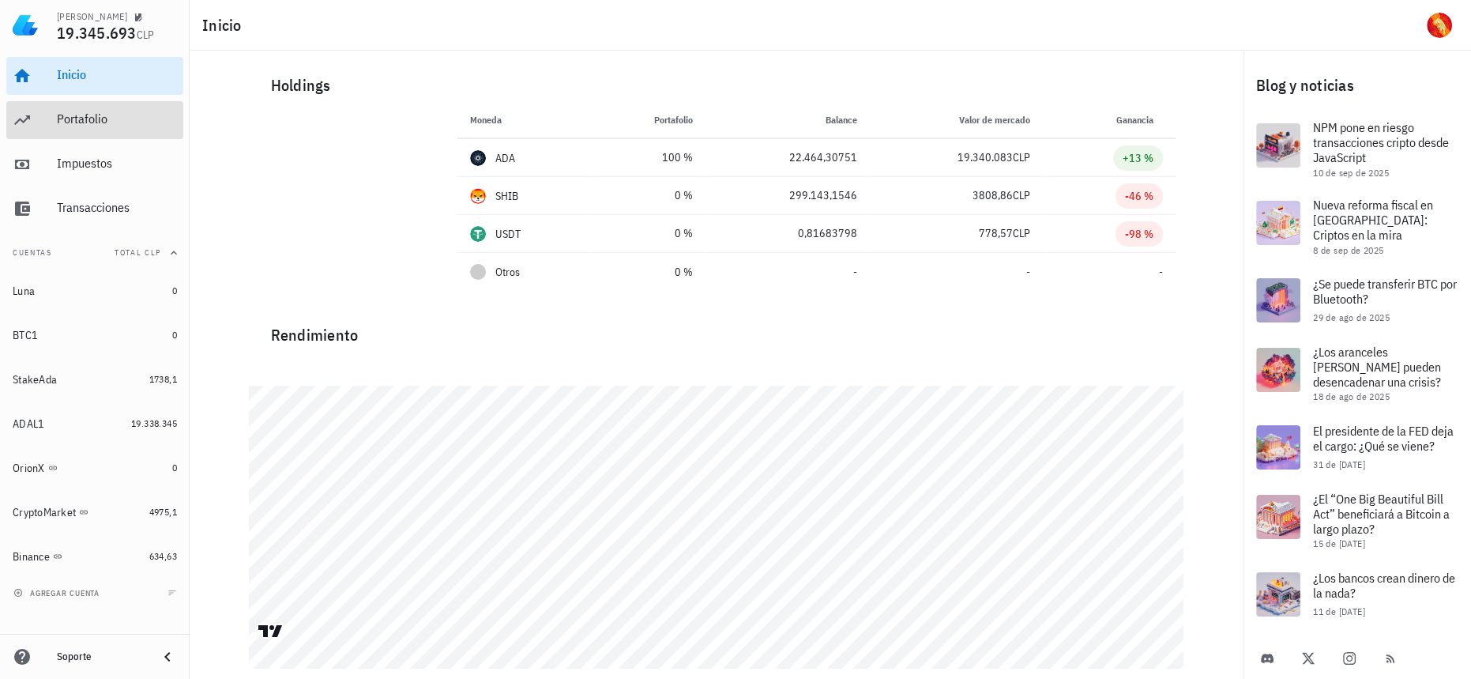
click at [116, 118] on div "Portafolio" at bounding box center [117, 118] width 120 height 15
